Goal: Information Seeking & Learning: Learn about a topic

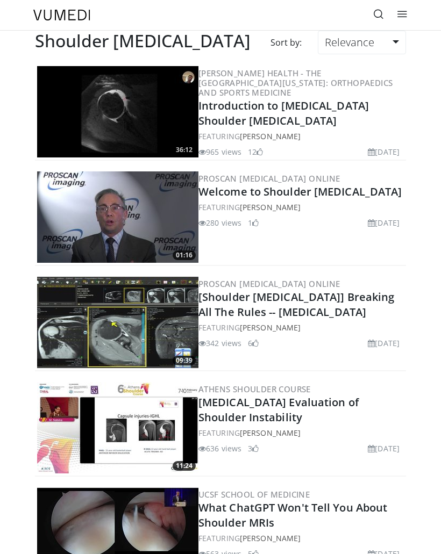
click at [327, 103] on link "Introduction to Musculoskeletal Shoulder MRI" at bounding box center [283, 113] width 170 height 30
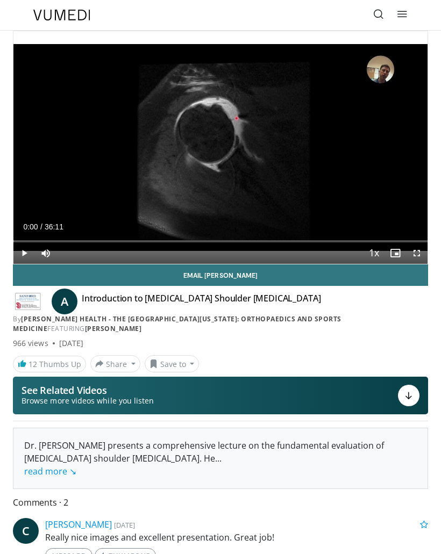
click at [374, 17] on icon at bounding box center [378, 14] width 11 height 11
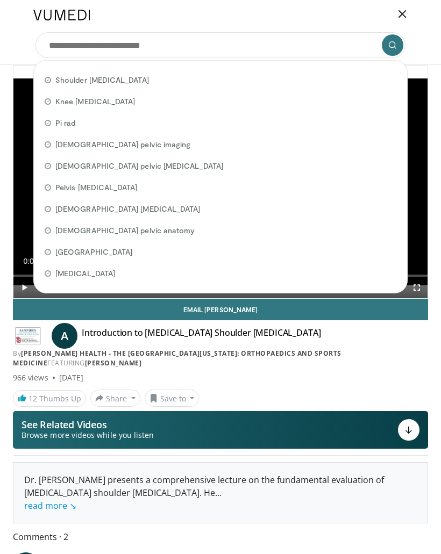
click at [77, 125] on div "Pi rad" at bounding box center [220, 123] width 364 height 22
type input "******"
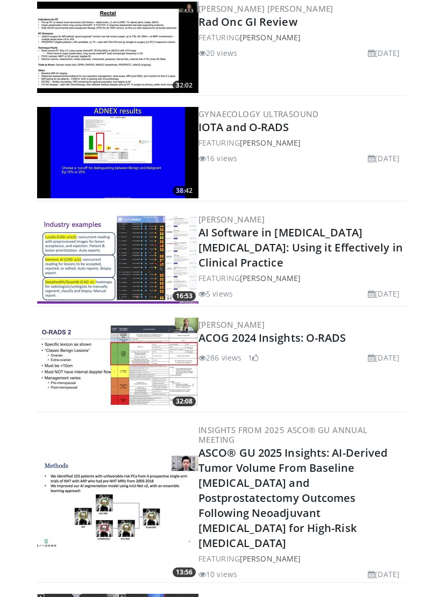
scroll to position [332, 0]
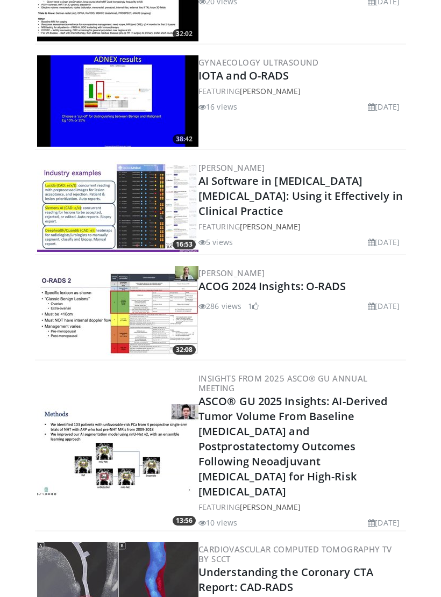
click at [90, 201] on img at bounding box center [117, 206] width 161 height 91
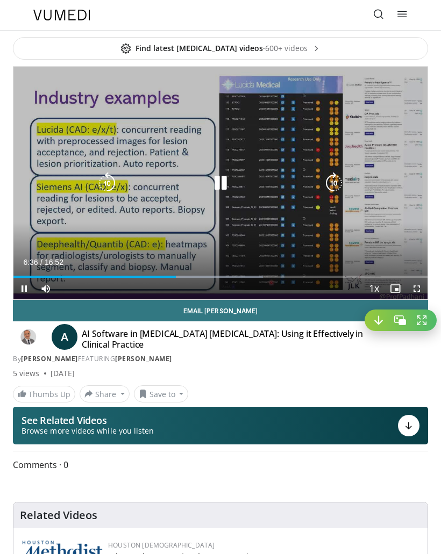
click at [219, 184] on icon "Video Player" at bounding box center [221, 184] width 22 height 22
